Goal: Task Accomplishment & Management: Manage account settings

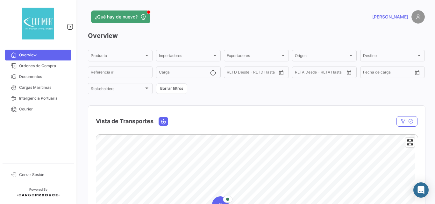
scroll to position [106, 0]
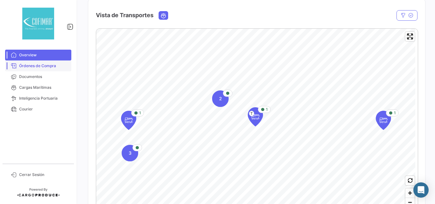
click at [41, 66] on span "Órdenes de Compra" at bounding box center [44, 66] width 50 height 6
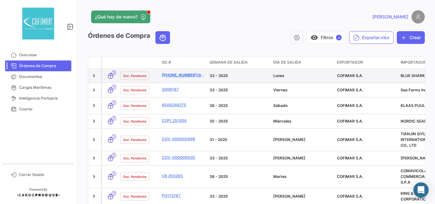
scroll to position [32, 0]
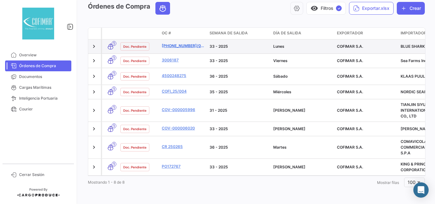
click at [176, 46] on link "[PHONE_NUMBER]/098" at bounding box center [183, 46] width 43 height 6
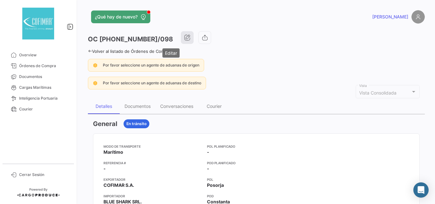
click at [184, 36] on icon "button" at bounding box center [187, 37] width 6 height 6
click at [33, 74] on span "Documentos" at bounding box center [44, 77] width 50 height 6
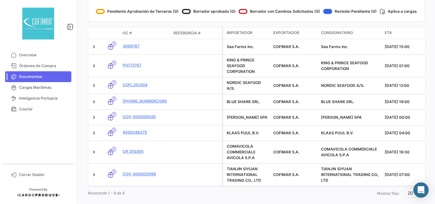
scroll to position [21, 0]
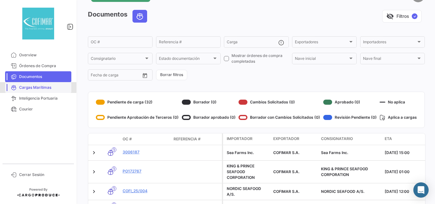
click at [31, 87] on span "Cargas Marítimas" at bounding box center [44, 88] width 50 height 6
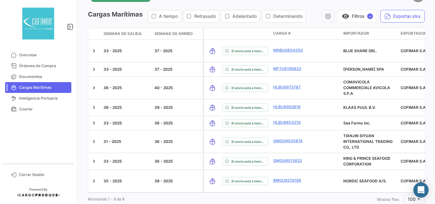
click at [32, 66] on span "Órdenes de Compra" at bounding box center [44, 66] width 50 height 6
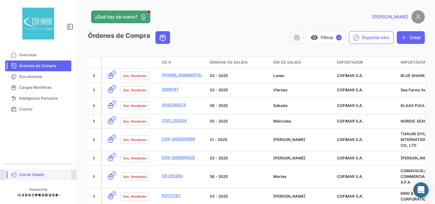
click at [31, 178] on span "Cerrar Sesión" at bounding box center [44, 175] width 50 height 6
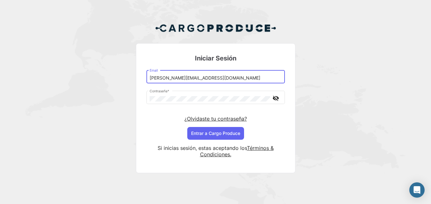
drag, startPoint x: 169, startPoint y: 78, endPoint x: 176, endPoint y: 78, distance: 7.7
click at [176, 78] on input "[PERSON_NAME][EMAIL_ADDRESS][DOMAIN_NAME]" at bounding box center [215, 78] width 132 height 5
click at [232, 81] on div "[PERSON_NAME][EMAIL_ADDRESS][DOMAIN_NAME] Email" at bounding box center [215, 76] width 132 height 15
drag, startPoint x: 237, startPoint y: 79, endPoint x: 136, endPoint y: 78, distance: 100.7
click at [136, 78] on mat-card "Iniciar Sesión [PERSON_NAME][EMAIL_ADDRESS][DOMAIN_NAME] Email Contraseña * vis…" at bounding box center [215, 108] width 159 height 130
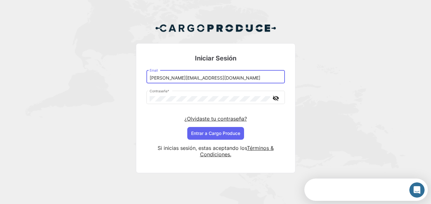
click at [190, 79] on input "[PERSON_NAME][EMAIL_ADDRESS][DOMAIN_NAME]" at bounding box center [215, 78] width 132 height 5
drag, startPoint x: 188, startPoint y: 77, endPoint x: 170, endPoint y: 77, distance: 17.9
click at [170, 77] on input "[PERSON_NAME][EMAIL_ADDRESS][DOMAIN_NAME]" at bounding box center [215, 78] width 132 height 5
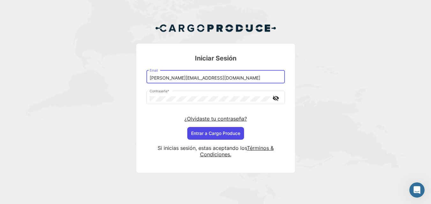
type input "[PERSON_NAME][EMAIL_ADDRESS][DOMAIN_NAME]"
click at [210, 130] on button "Entrar a Cargo Produce" at bounding box center [215, 133] width 57 height 13
